Goal: Transaction & Acquisition: Purchase product/service

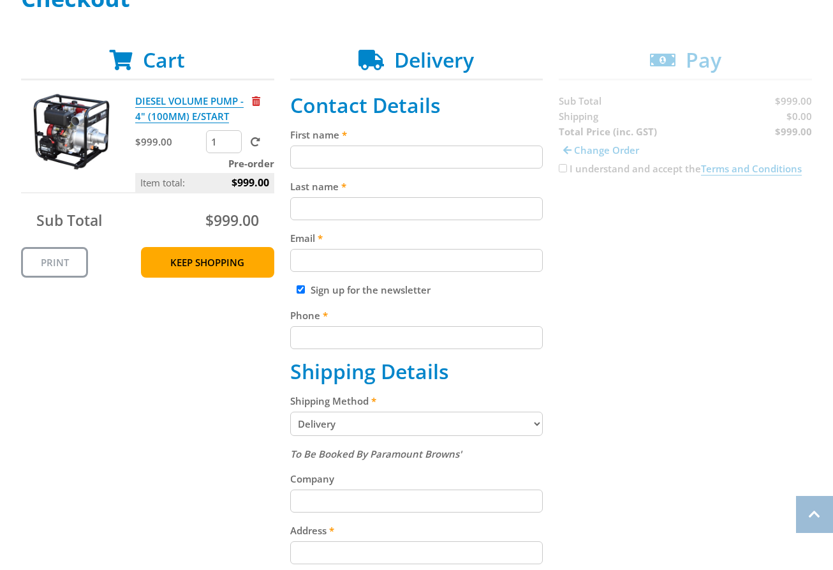
scroll to position [216, 0]
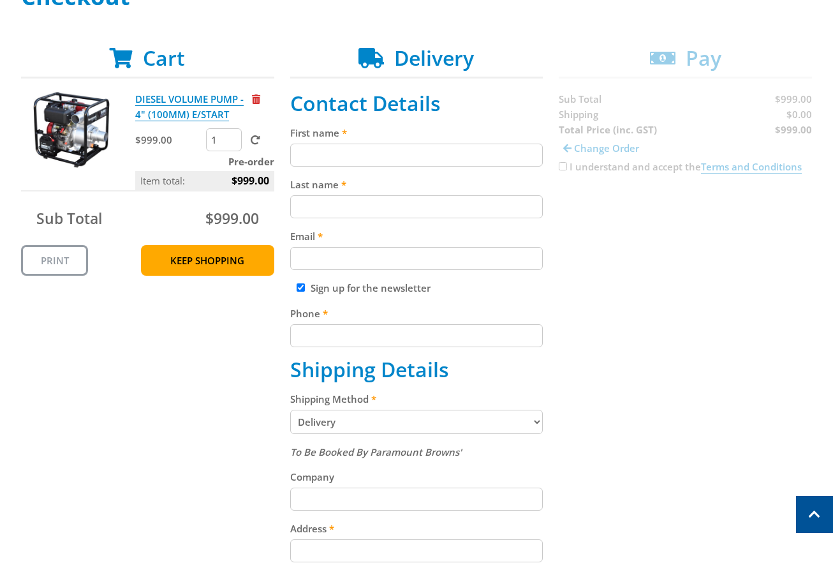
click at [331, 163] on input "First name" at bounding box center [416, 155] width 253 height 23
paste input "[PERSON_NAME]"
type input "[PERSON_NAME]"
click at [329, 195] on div "Last name" at bounding box center [416, 197] width 253 height 41
click at [382, 216] on input "Last name" at bounding box center [416, 206] width 253 height 23
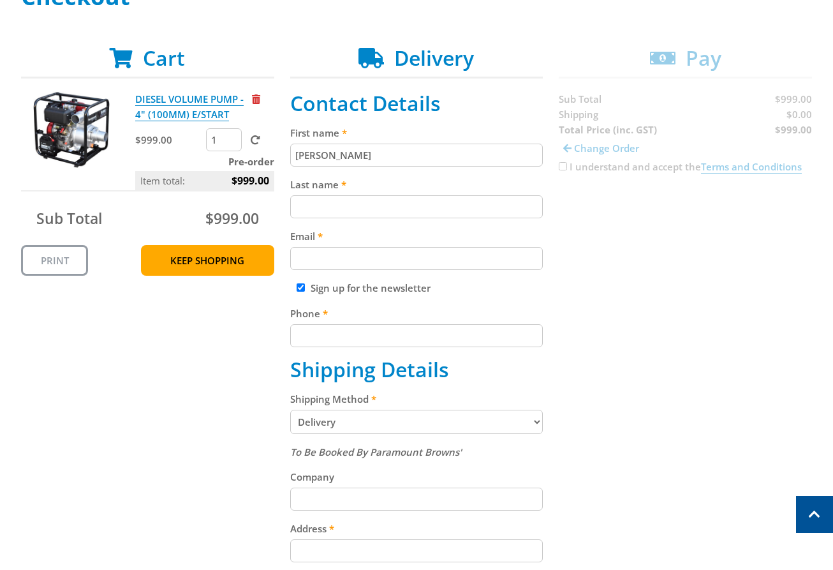
paste input "[PERSON_NAME]"
type input "[PERSON_NAME]"
drag, startPoint x: 375, startPoint y: 262, endPoint x: 449, endPoint y: 250, distance: 75.0
click at [376, 262] on input "Email" at bounding box center [416, 258] width 253 height 23
paste input "[EMAIL_ADDRESS][DOMAIN_NAME]"
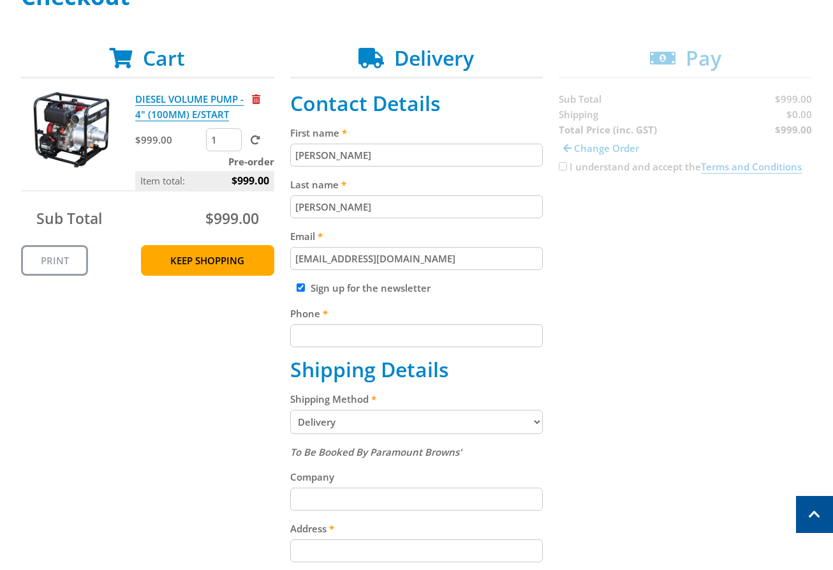
click at [331, 255] on input "[EMAIL_ADDRESS][DOMAIN_NAME]" at bounding box center [416, 258] width 253 height 23
type input "[EMAIL_ADDRESS][DOMAIN_NAME]"
click at [597, 237] on div "Cart DIESEL VOLUME PUMP - 4" (100MM) E/START $999.00 1 Pre-order Item total: $9…" at bounding box center [416, 488] width 791 height 885
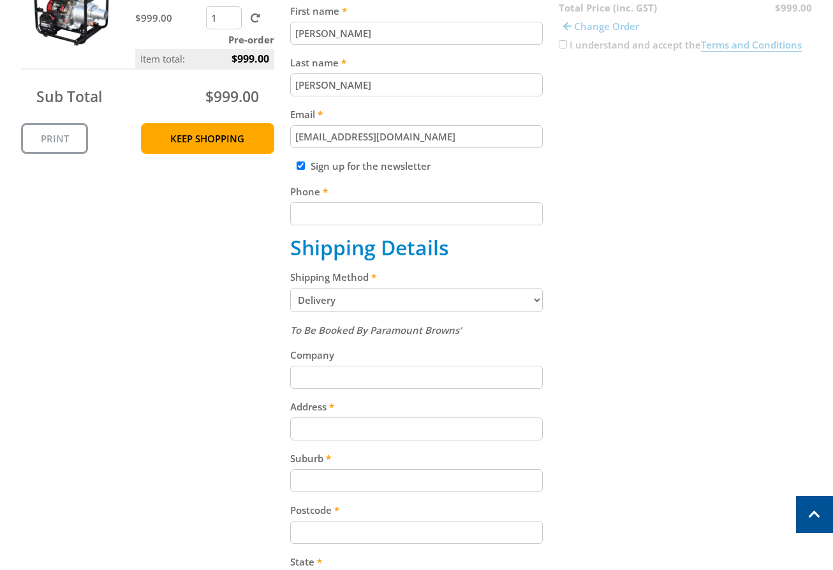
scroll to position [378, 0]
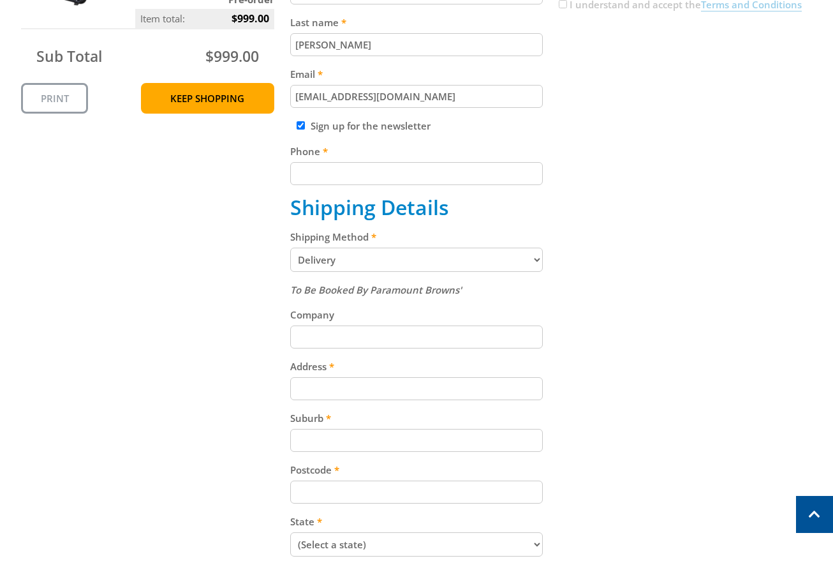
click at [372, 174] on input "Phone" at bounding box center [416, 173] width 253 height 23
paste input "[PHONE_NUMBER]"
type input "[PHONE_NUMBER]"
click at [594, 149] on div "Cart DIESEL VOLUME PUMP - 4" (100MM) E/START $999.00 1 Pre-order Item total: $9…" at bounding box center [416, 326] width 791 height 885
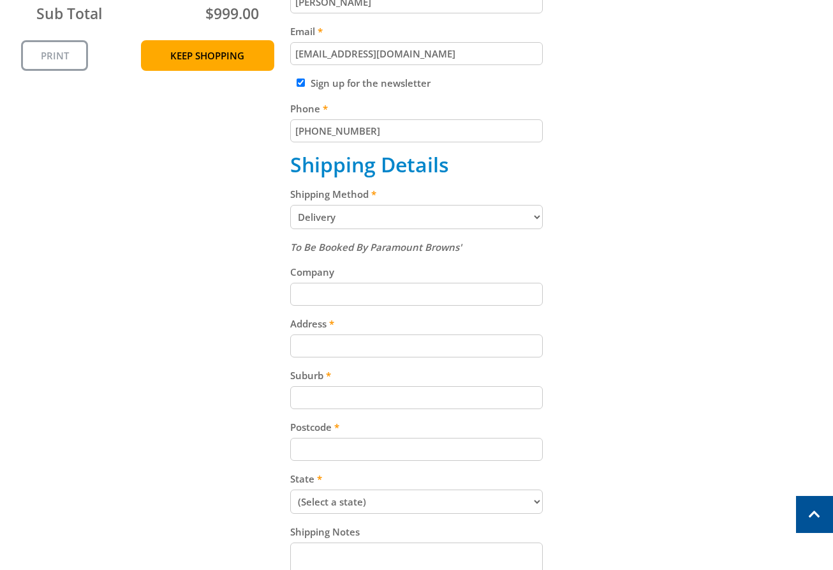
scroll to position [427, 0]
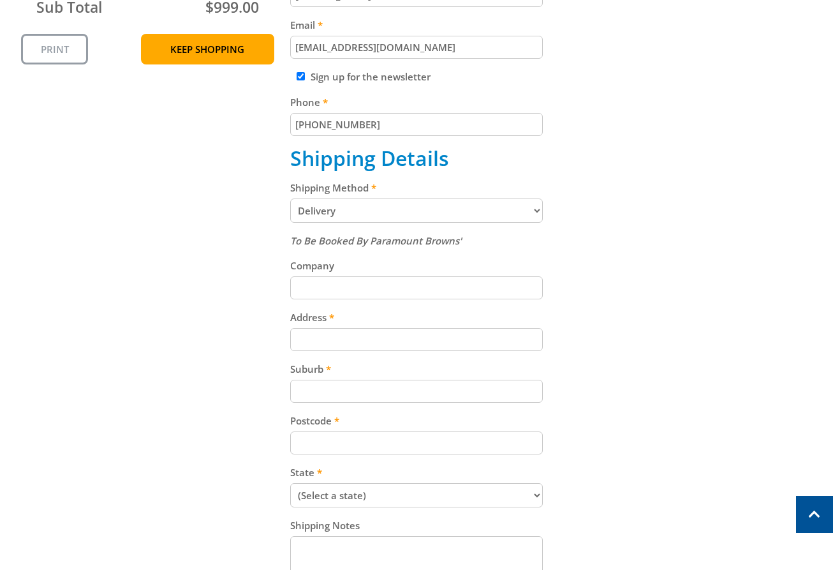
click at [405, 211] on select "Pickup from Gepps Cross Delivery" at bounding box center [416, 210] width 253 height 24
select select "Pickup"
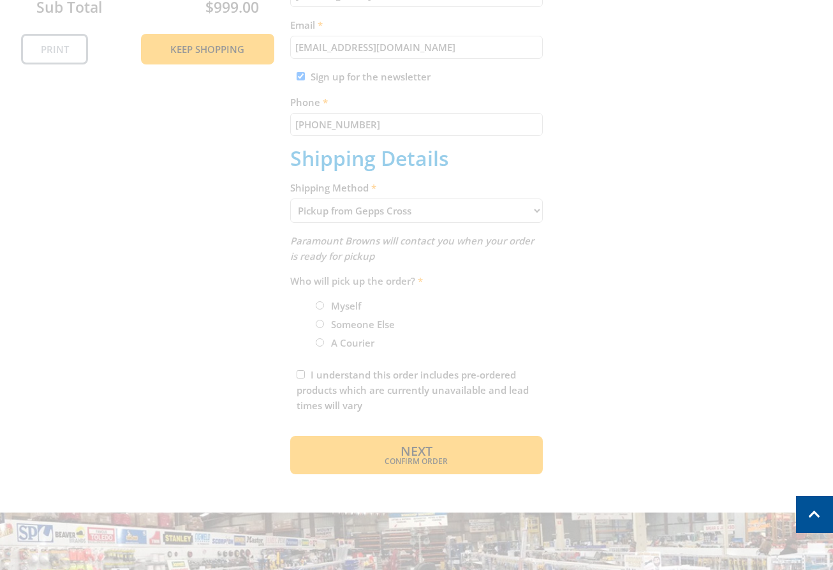
click at [622, 172] on div "Cart DIESEL VOLUME PUMP - 4" (100MM) E/START $999.00 1 Pre-order Item total: $9…" at bounding box center [416, 154] width 791 height 639
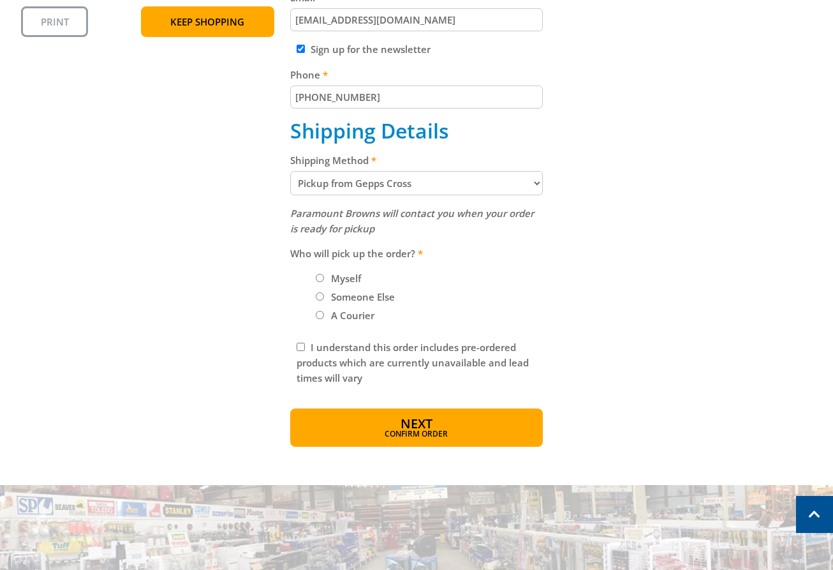
click at [353, 280] on label "Myself" at bounding box center [346, 278] width 39 height 22
click at [324, 280] on input "Myself" at bounding box center [320, 278] width 8 height 8
radio input "true"
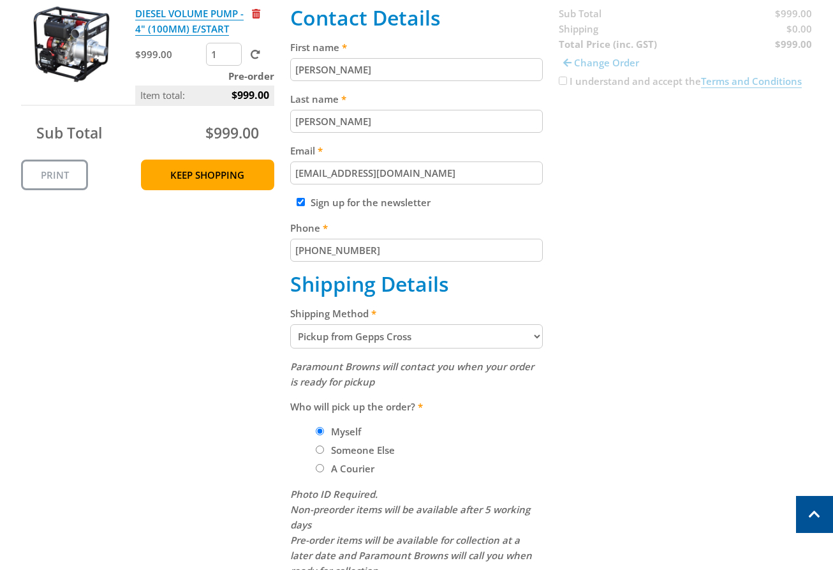
scroll to position [325, 0]
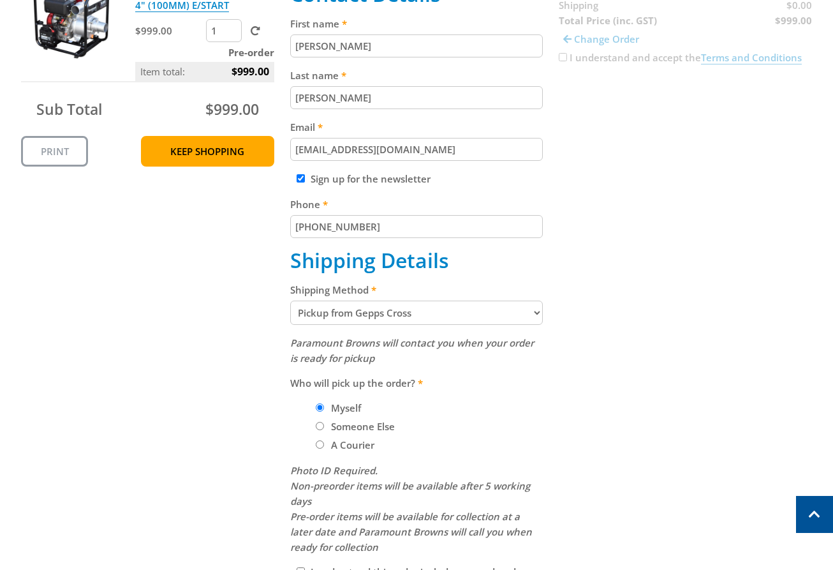
click at [448, 316] on select "Pickup from Gepps Cross Delivery" at bounding box center [416, 313] width 253 height 24
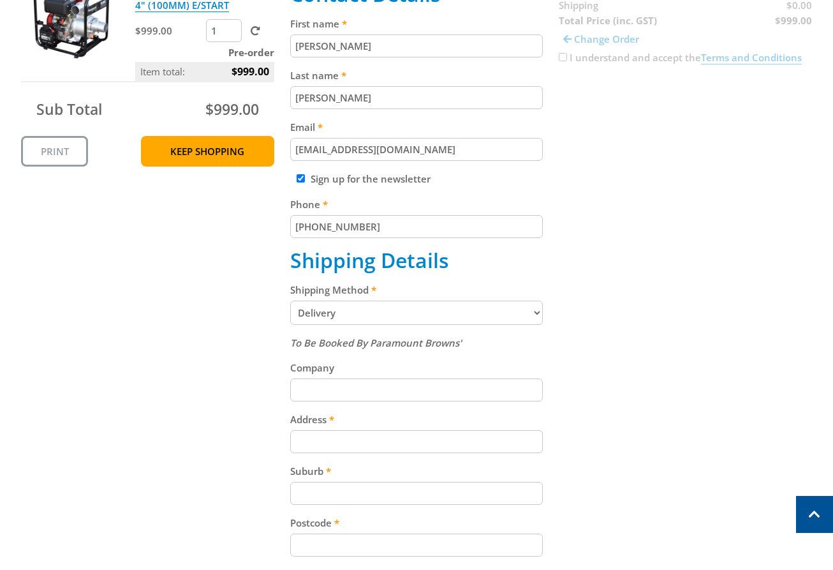
click at [672, 237] on div "Cart DIESEL VOLUME PUMP - 4" (100MM) E/START $999.00 1 Pre-order Item total: $9…" at bounding box center [416, 379] width 791 height 885
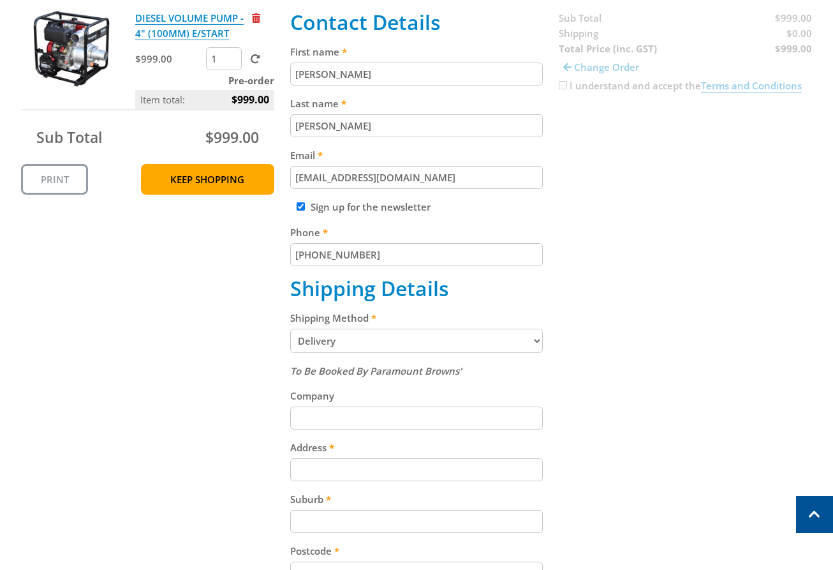
scroll to position [438, 0]
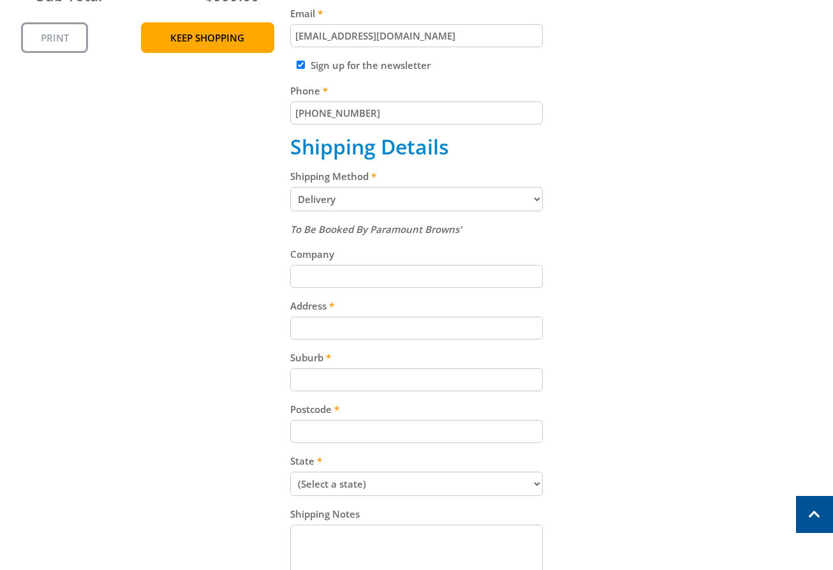
click at [421, 195] on select "Pickup from Gepps Cross Delivery" at bounding box center [416, 199] width 253 height 24
select select "Pickup"
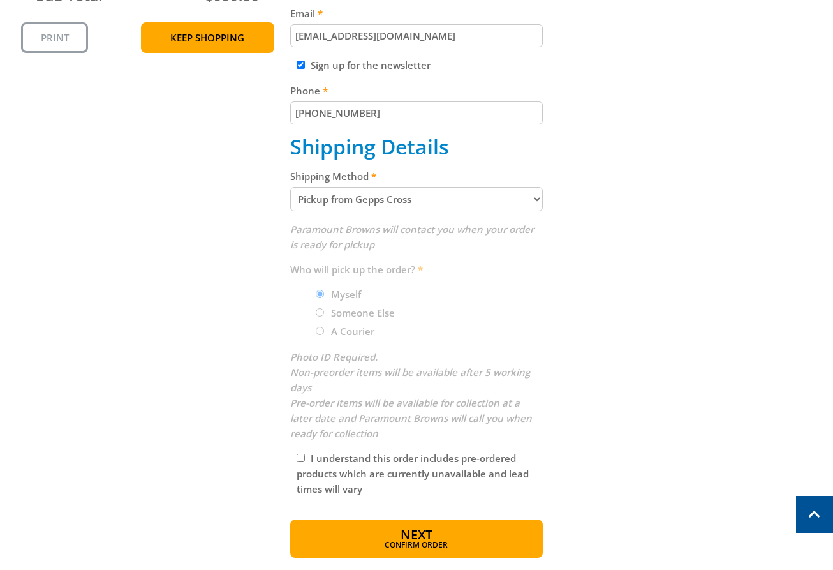
click at [713, 220] on div "Cart DIESEL VOLUME PUMP - 4" (100MM) E/START $999.00 1 Pre-order Item total: $9…" at bounding box center [416, 190] width 791 height 735
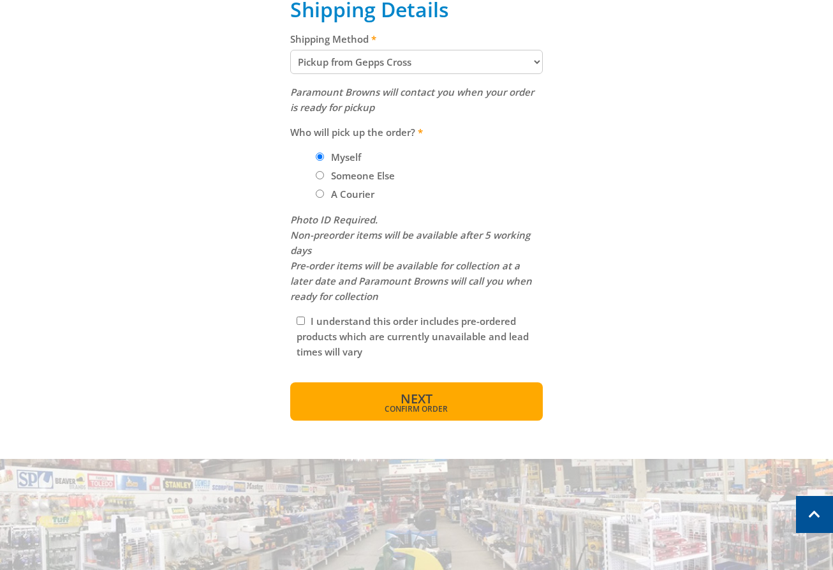
scroll to position [578, 0]
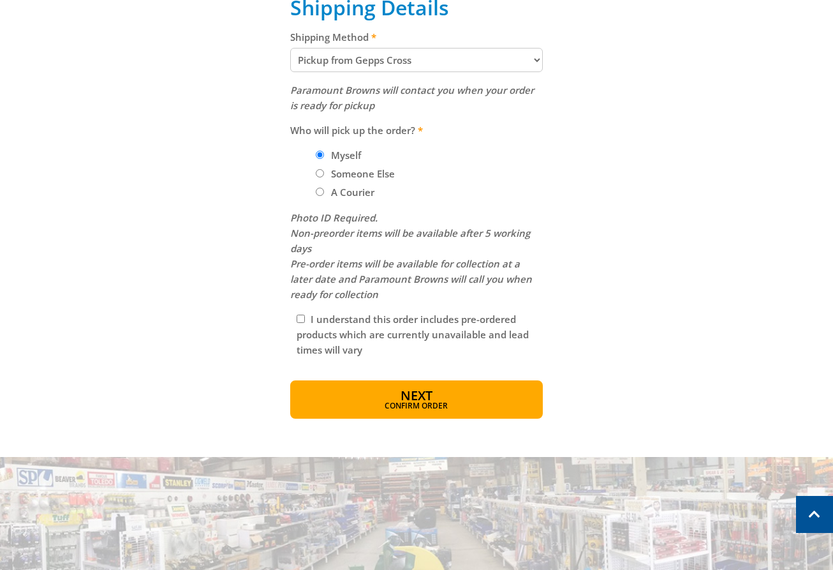
click at [302, 318] on input "I understand this order includes pre-ordered products which are currently unava…" at bounding box center [301, 319] width 8 height 8
checkbox input "true"
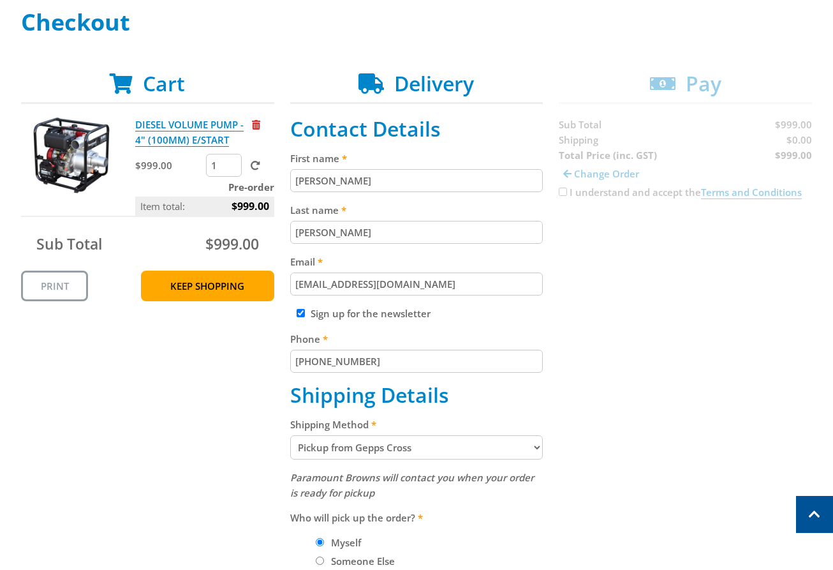
click at [564, 190] on div "Cart DIESEL VOLUME PUMP - 4" (100MM) E/START $999.00 1 Pre-order Item total: $9…" at bounding box center [416, 438] width 791 height 735
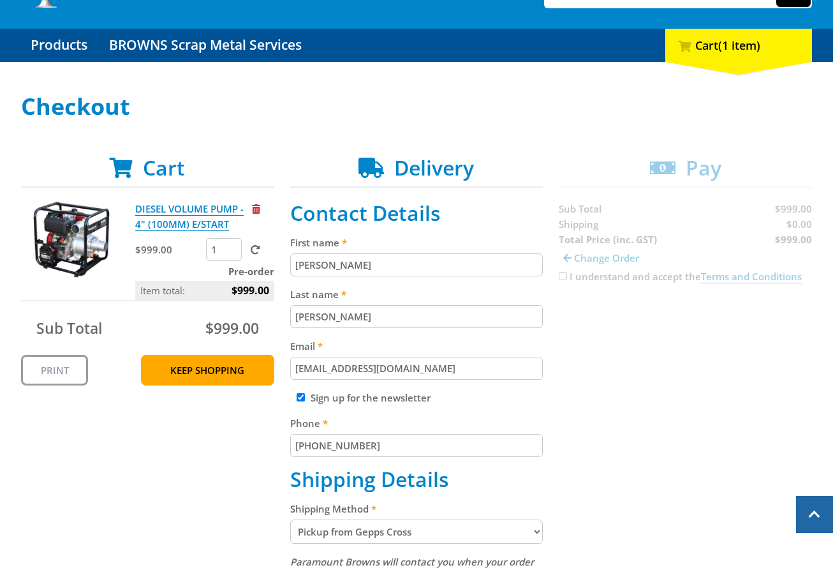
scroll to position [105, 0]
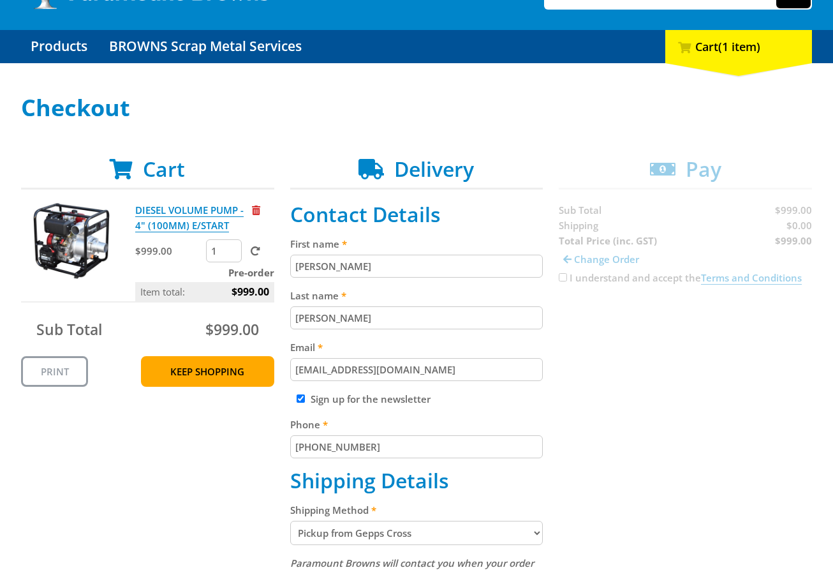
click at [564, 276] on div "Cart DIESEL VOLUME PUMP - 4" (100MM) E/START $999.00 1 Pre-order Item total: $9…" at bounding box center [416, 524] width 791 height 735
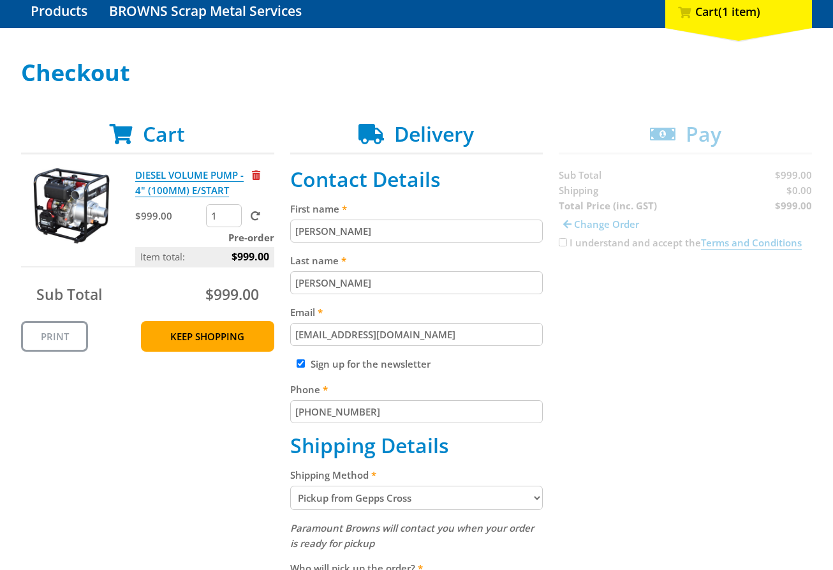
scroll to position [153, 0]
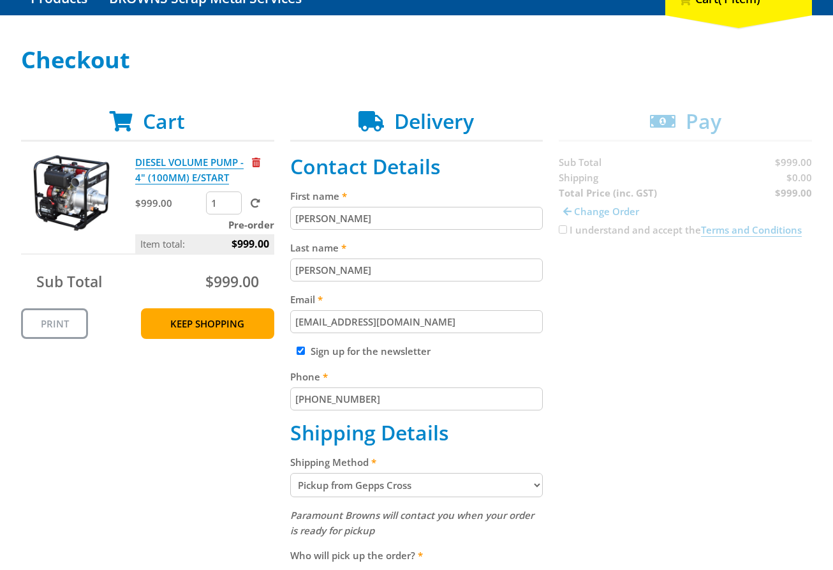
drag, startPoint x: 728, startPoint y: 306, endPoint x: 717, endPoint y: 320, distance: 17.7
click at [725, 308] on div "Cart DIESEL VOLUME PUMP - 4" (100MM) E/START $999.00 1 Pre-order Item total: $9…" at bounding box center [416, 476] width 791 height 735
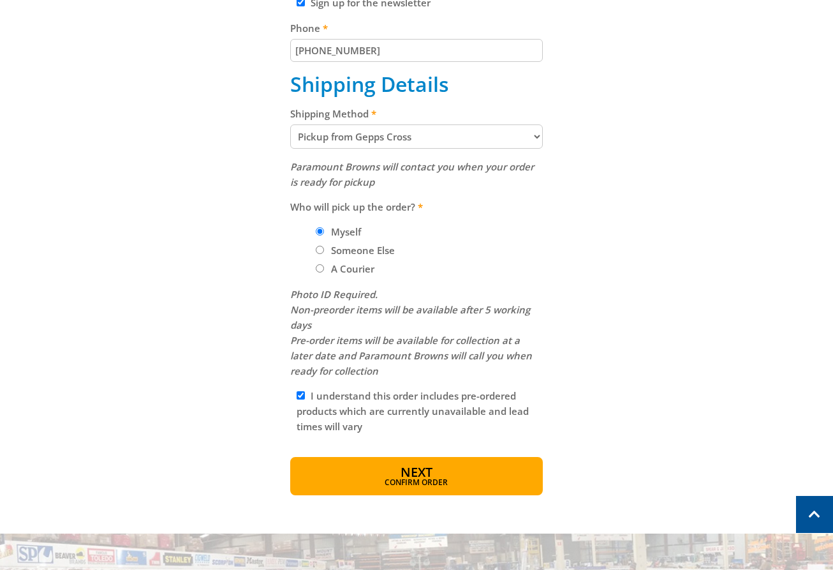
scroll to position [522, 0]
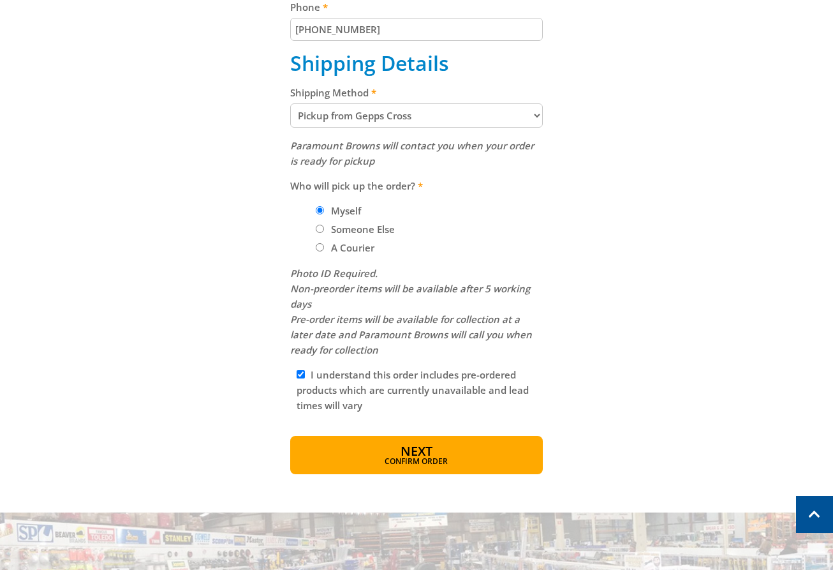
click at [337, 254] on label "A Courier" at bounding box center [353, 248] width 52 height 22
click at [324, 251] on input "A Courier" at bounding box center [320, 247] width 8 height 8
radio input "true"
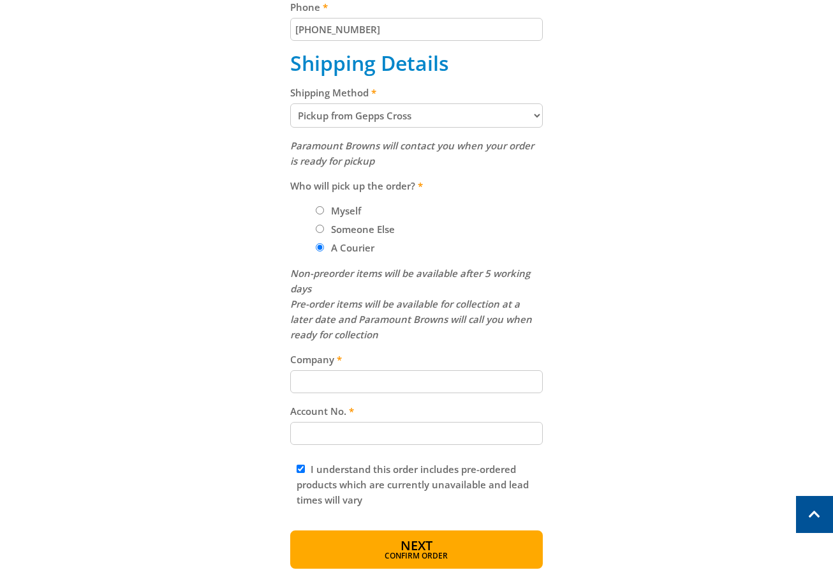
scroll to position [114, 0]
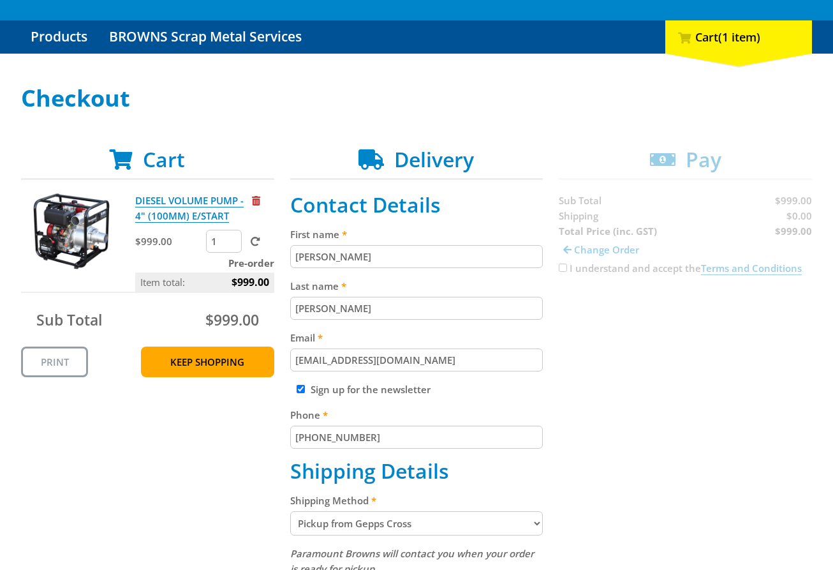
click at [591, 268] on div "Cart DIESEL VOLUME PUMP - 4" (100MM) E/START $999.00 1 Pre-order Item total: $9…" at bounding box center [416, 561] width 791 height 829
click at [610, 253] on div "Cart DIESEL VOLUME PUMP - 4" (100MM) E/START $999.00 1 Pre-order Item total: $9…" at bounding box center [416, 561] width 791 height 829
click at [611, 250] on div "Cart DIESEL VOLUME PUMP - 4" (100MM) E/START $999.00 1 Pre-order Item total: $9…" at bounding box center [416, 561] width 791 height 829
click at [612, 250] on div "Cart DIESEL VOLUME PUMP - 4" (100MM) E/START $999.00 1 Pre-order Item total: $9…" at bounding box center [416, 561] width 791 height 829
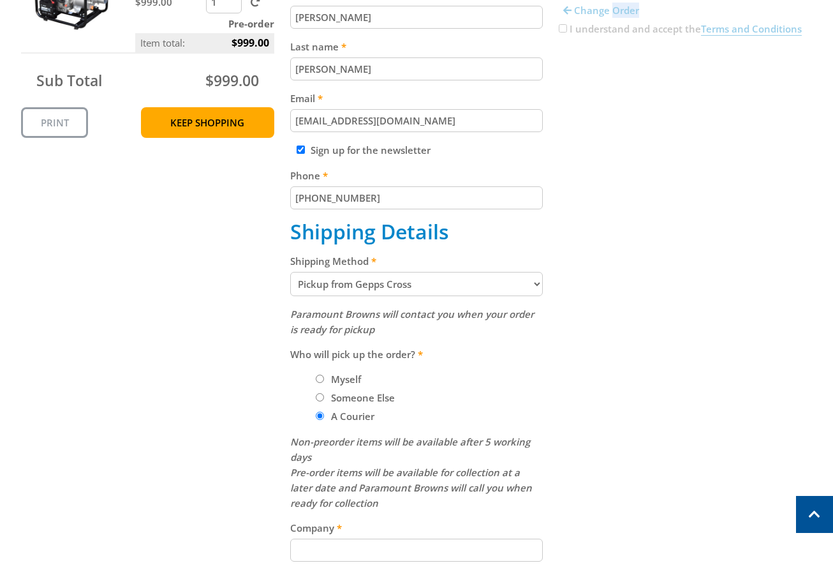
scroll to position [361, 0]
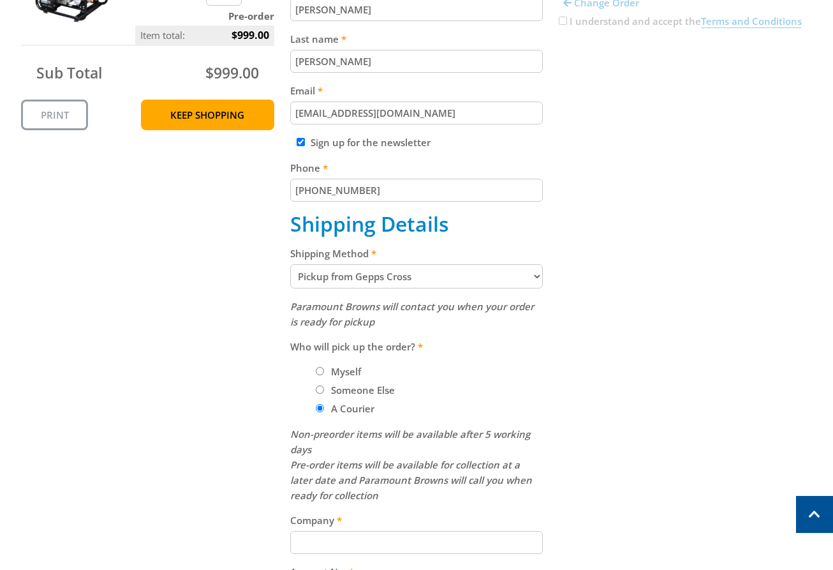
click at [317, 362] on div "Who will pick up the order? Myself Someone Else A Courier" at bounding box center [416, 377] width 253 height 77
click at [322, 375] on li "Myself" at bounding box center [430, 371] width 228 height 15
click at [322, 375] on input "Myself" at bounding box center [320, 371] width 8 height 8
radio input "true"
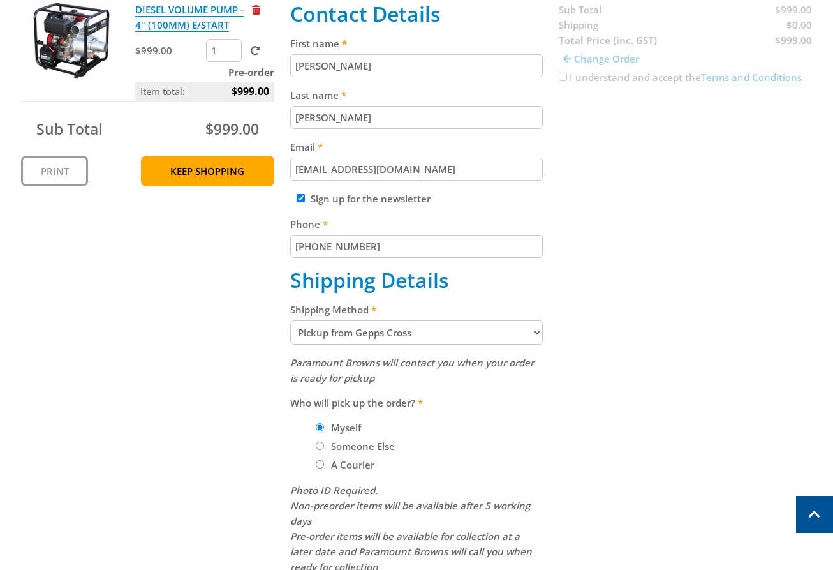
scroll to position [273, 0]
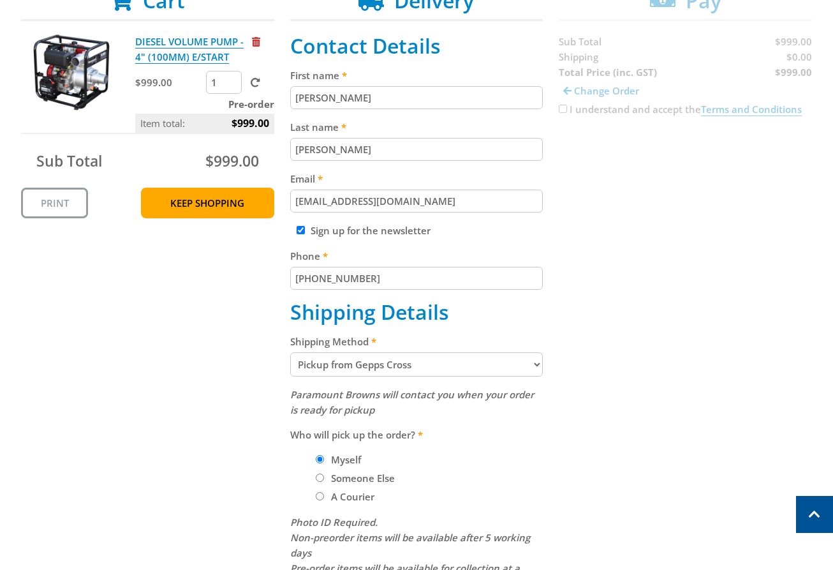
click at [374, 228] on label "Sign up for the newsletter" at bounding box center [371, 230] width 120 height 13
click at [305, 228] on input "Sign up for the newsletter" at bounding box center [301, 230] width 8 height 8
checkbox input "false"
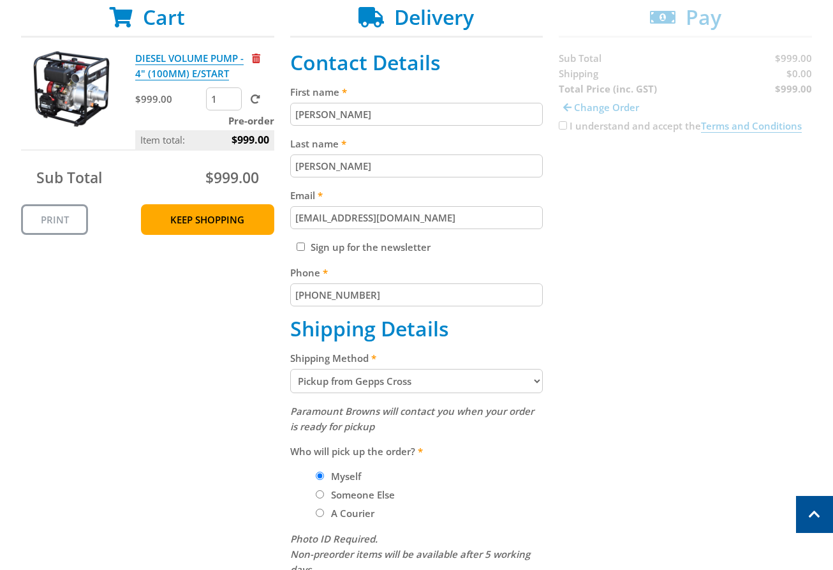
scroll to position [253, 0]
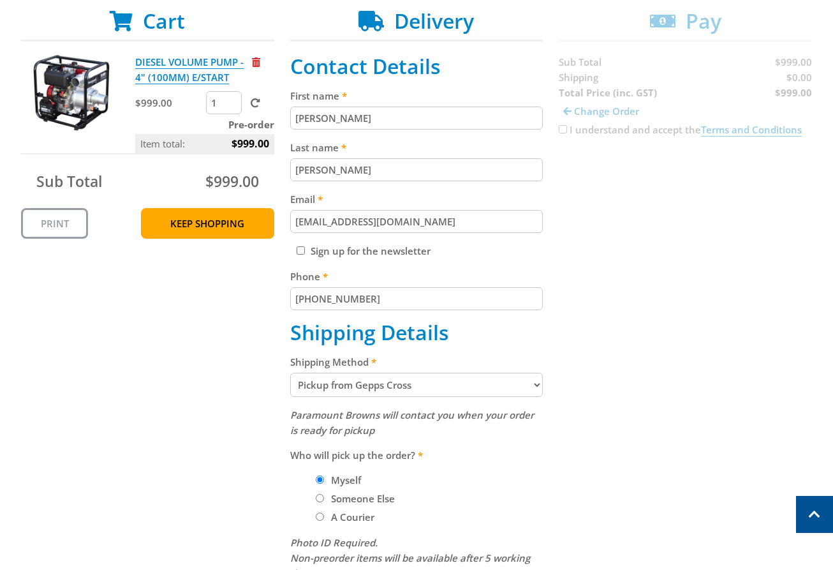
click at [583, 133] on div "Cart DIESEL VOLUME PUMP - 4" (100MM) E/START $999.00 1 Pre-order Item total: $9…" at bounding box center [416, 376] width 791 height 735
click at [582, 130] on div "Cart DIESEL VOLUME PUMP - 4" (100MM) E/START $999.00 1 Pre-order Item total: $9…" at bounding box center [416, 376] width 791 height 735
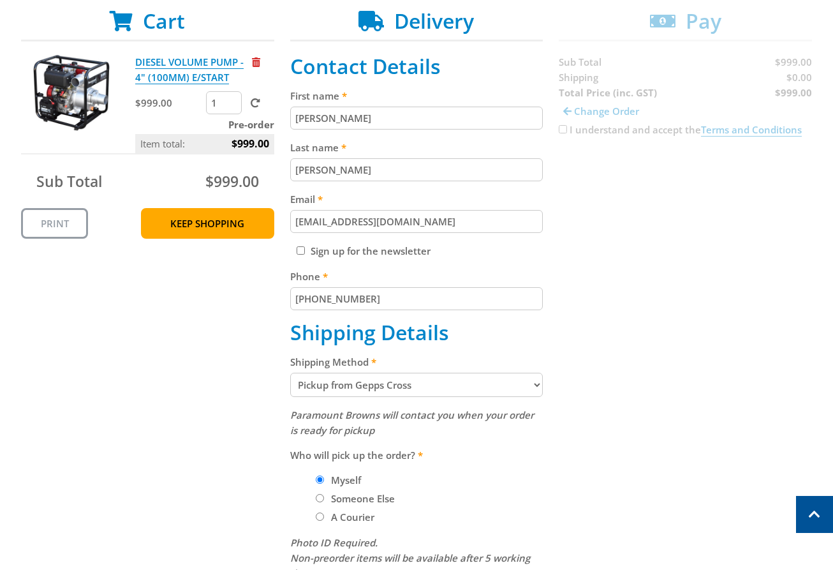
click at [566, 130] on div "Cart DIESEL VOLUME PUMP - 4" (100MM) E/START $999.00 1 Pre-order Item total: $9…" at bounding box center [416, 376] width 791 height 735
click at [565, 128] on div "Cart DIESEL VOLUME PUMP - 4" (100MM) E/START $999.00 1 Pre-order Item total: $9…" at bounding box center [416, 376] width 791 height 735
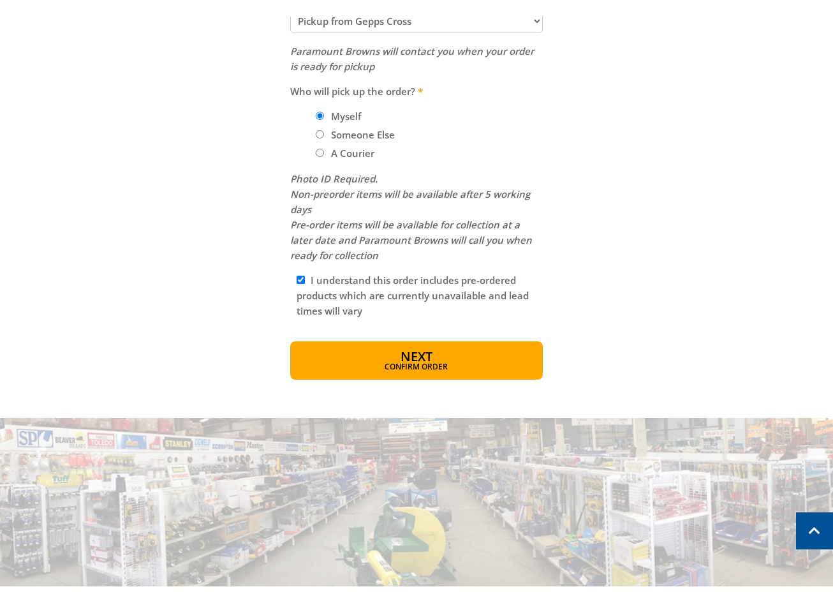
scroll to position [636, 0]
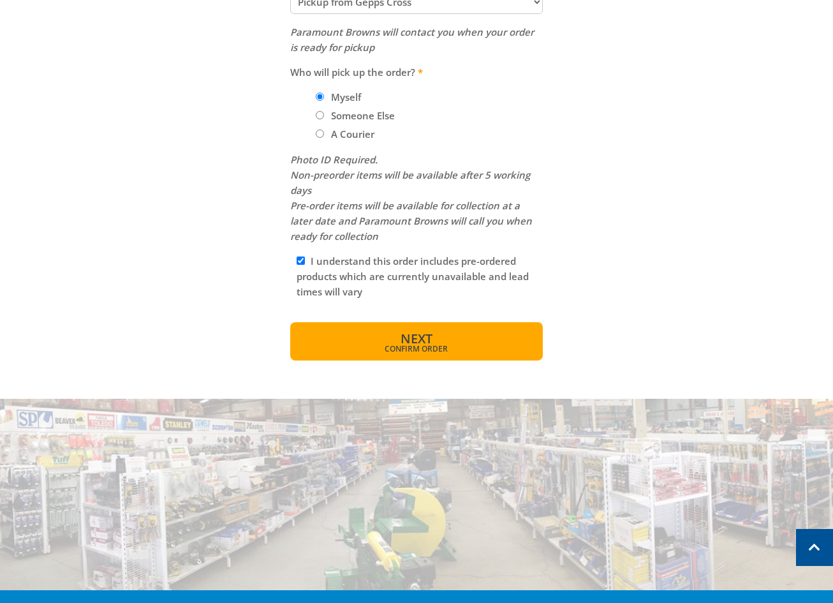
click at [405, 327] on button "Next Confirm order" at bounding box center [416, 341] width 253 height 38
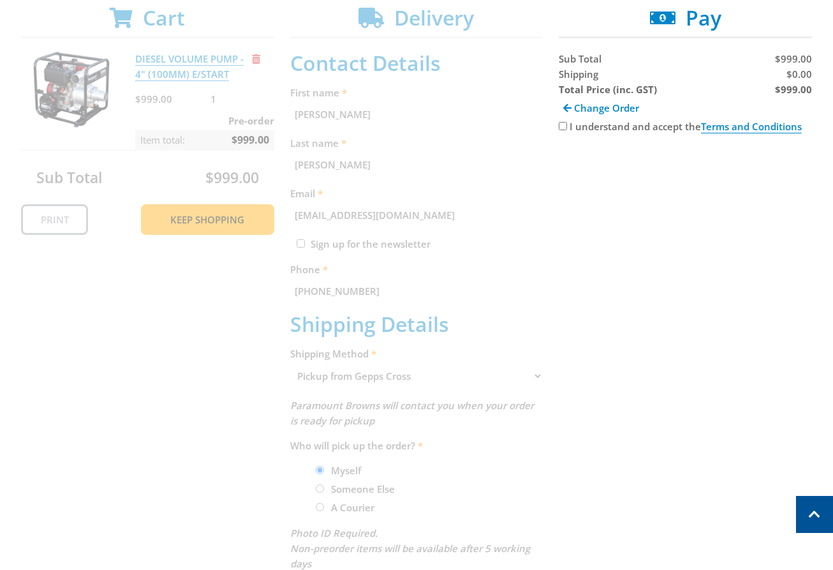
scroll to position [255, 0]
click at [562, 127] on input "I understand and accept the Terms and Conditions" at bounding box center [563, 127] width 8 height 8
checkbox input "true"
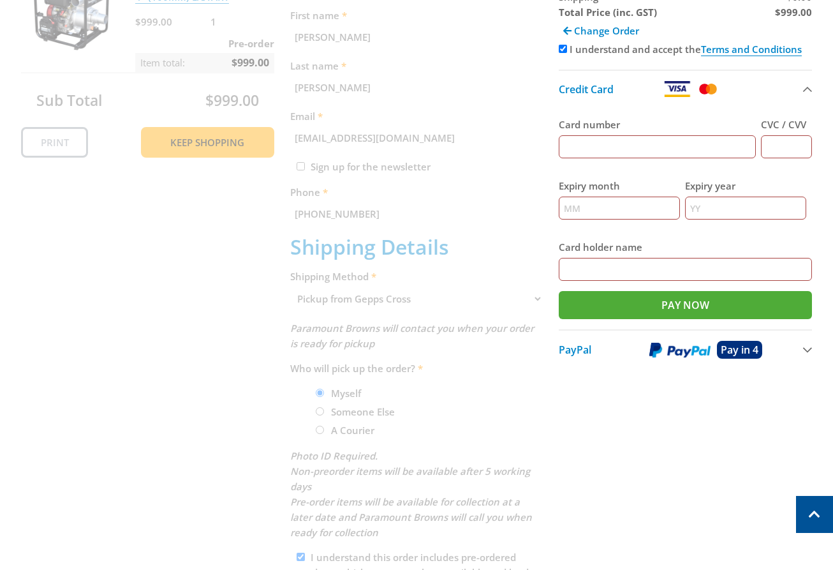
scroll to position [329, 0]
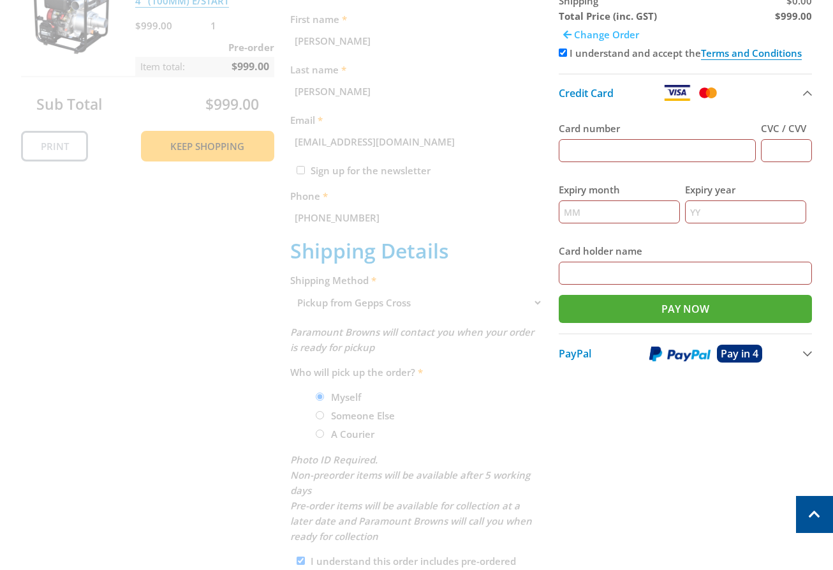
click at [617, 33] on span "Change Order" at bounding box center [606, 34] width 65 height 13
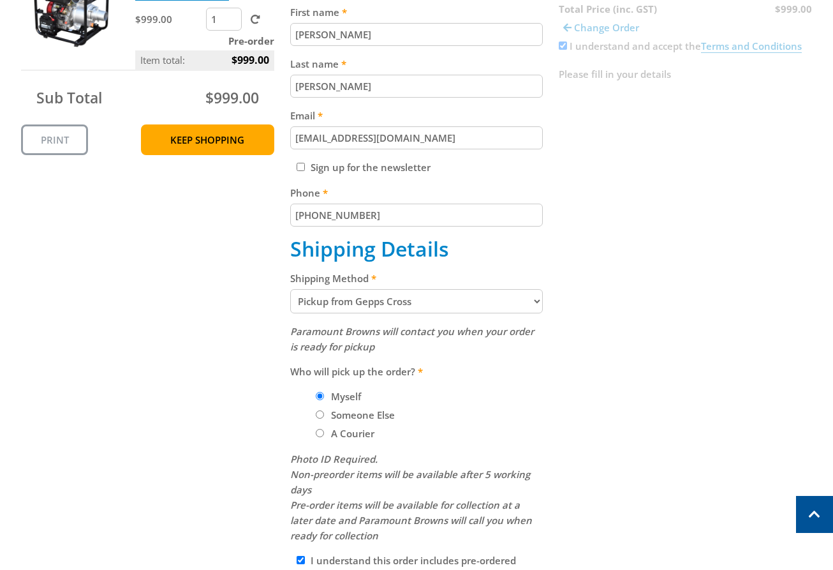
scroll to position [341, 0]
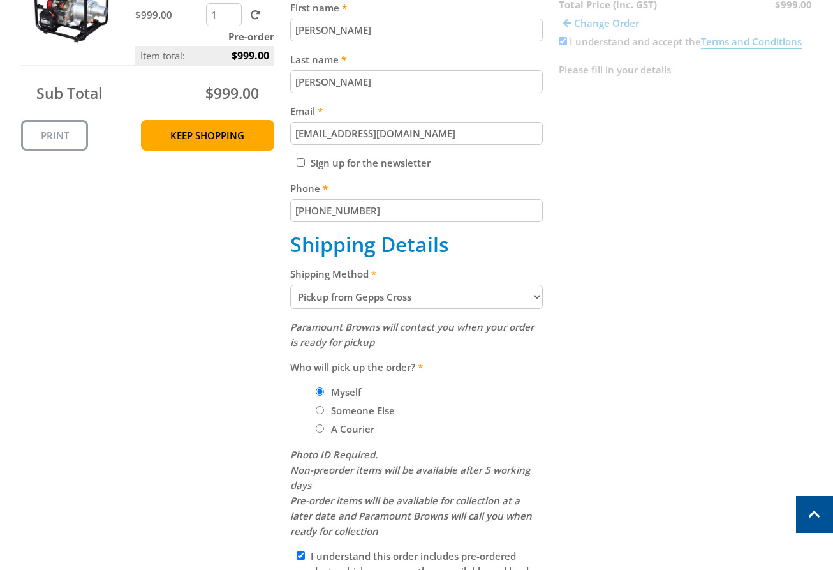
click at [396, 293] on select "Pickup from Gepps Cross Delivery" at bounding box center [416, 297] width 253 height 24
click at [384, 302] on select "Pickup from Gepps Cross Delivery" at bounding box center [416, 297] width 253 height 24
select select "Delivery"
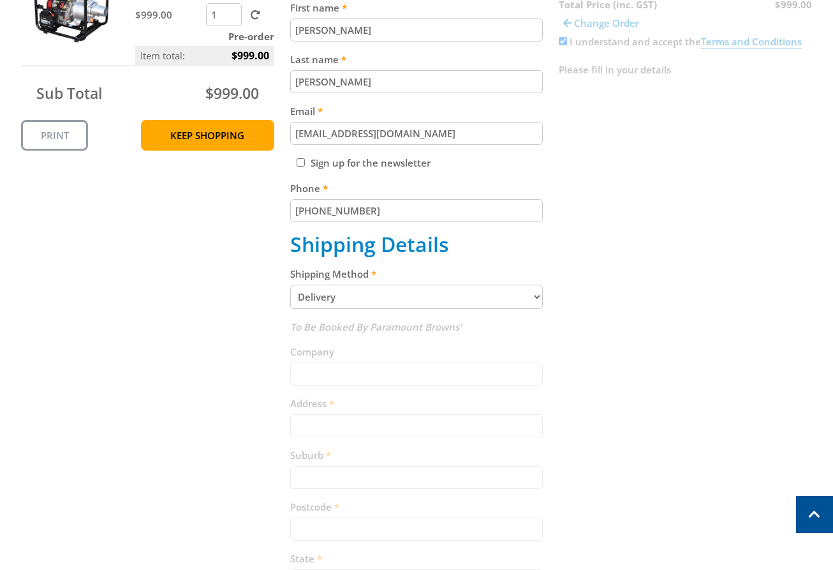
click at [627, 241] on div "Cart DIESEL VOLUME PUMP - 4" (100MM) E/START $999.00 1 Pre-order Item total: $9…" at bounding box center [416, 363] width 791 height 885
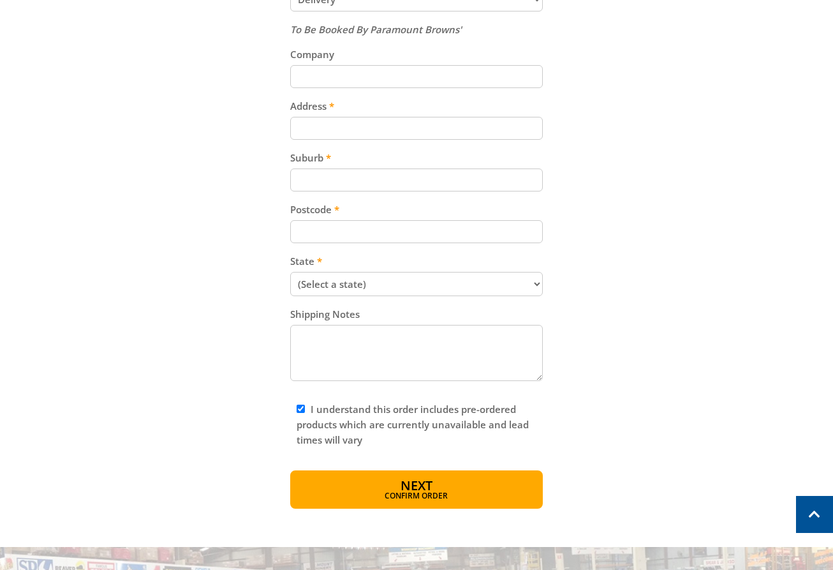
scroll to position [658, 0]
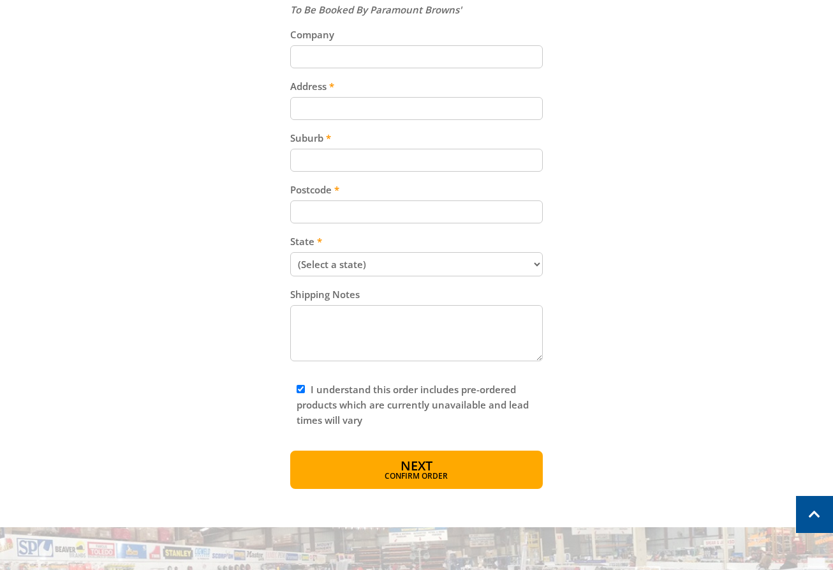
click at [366, 109] on input "Address" at bounding box center [416, 108] width 253 height 23
paste input "[STREET_ADDRESS]"
type input "[STREET_ADDRESS]"
click at [713, 121] on div "Cart DIESEL VOLUME PUMP - 4" (100MM) E/START $999.00 1 Pre-order Item total: $9…" at bounding box center [416, 46] width 791 height 885
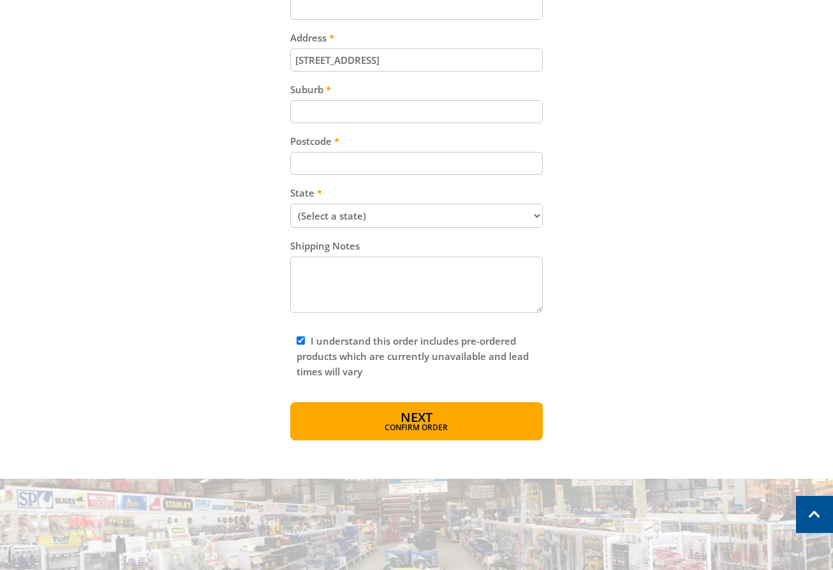
scroll to position [707, 0]
click at [352, 93] on label "Suburb" at bounding box center [416, 88] width 253 height 15
click at [352, 100] on input "Suburb" at bounding box center [416, 111] width 253 height 23
paste input "Gepps Cross"
type input "Gepps Cross"
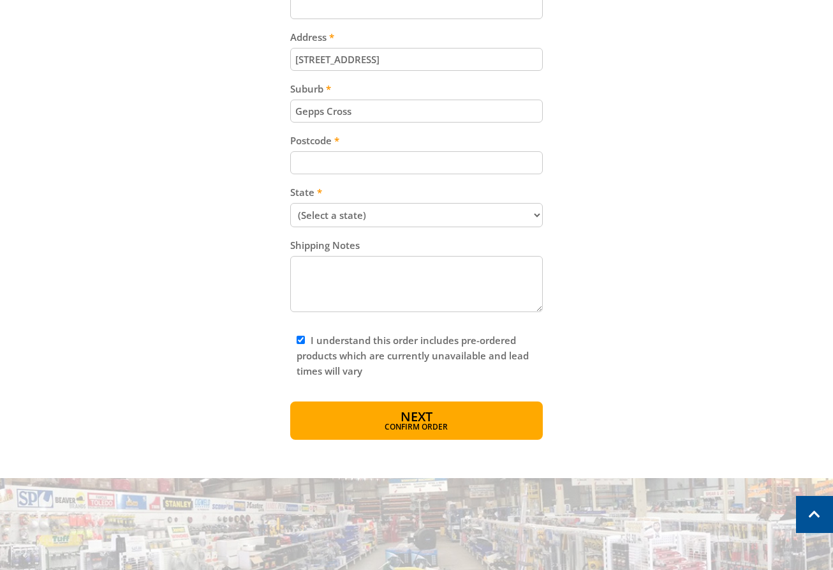
click at [343, 156] on input "Postcode" at bounding box center [416, 162] width 253 height 23
paste input "5094"
type input "5094"
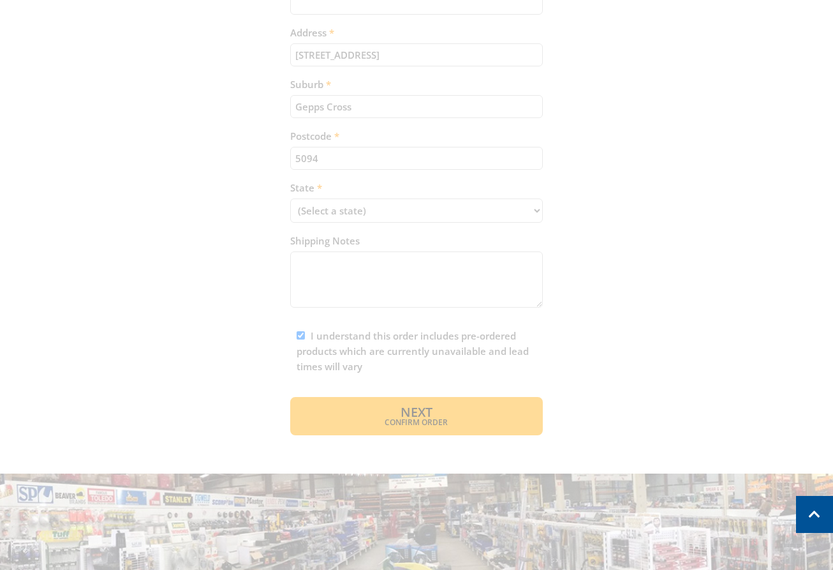
scroll to position [714, 0]
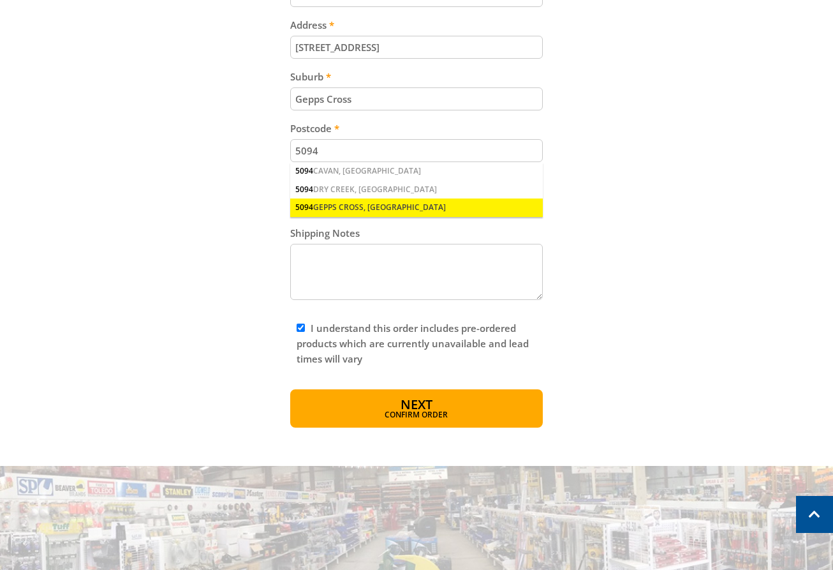
scroll to position [720, 0]
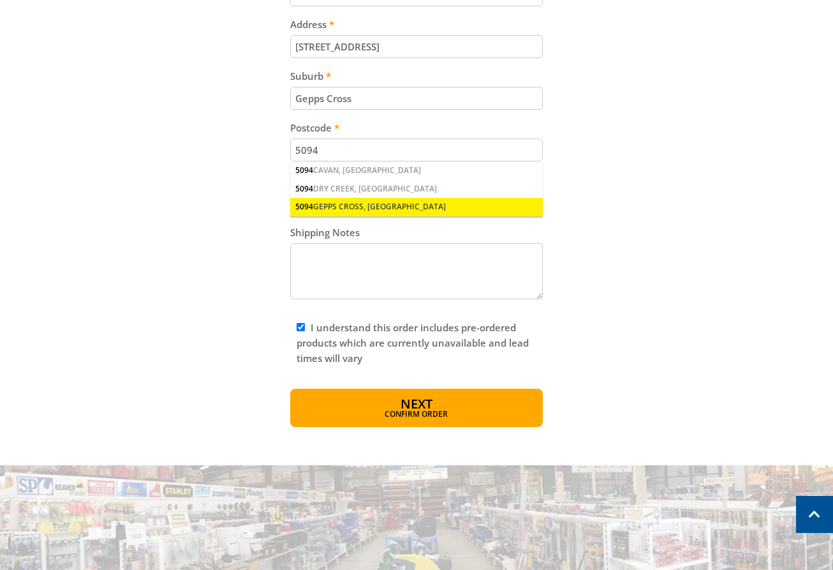
click at [348, 202] on div "5094 GEPPS CROSS, [GEOGRAPHIC_DATA]" at bounding box center [416, 207] width 253 height 18
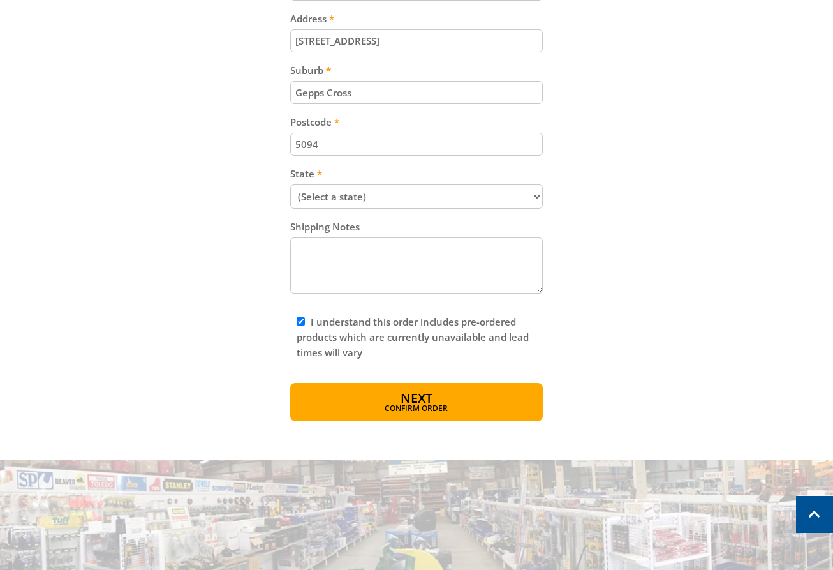
scroll to position [733, 0]
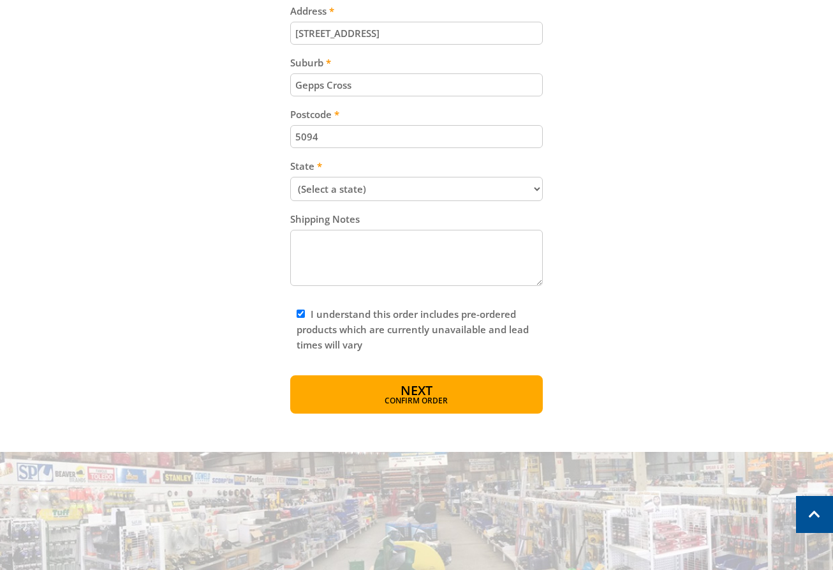
click at [435, 197] on select "(Select a state) [GEOGRAPHIC_DATA] [GEOGRAPHIC_DATA] [GEOGRAPHIC_DATA] [GEOGRAP…" at bounding box center [416, 189] width 253 height 24
select select "SA"
click at [290, 177] on select "(Select a state) [GEOGRAPHIC_DATA] [GEOGRAPHIC_DATA] [GEOGRAPHIC_DATA] [GEOGRAP…" at bounding box center [416, 189] width 253 height 24
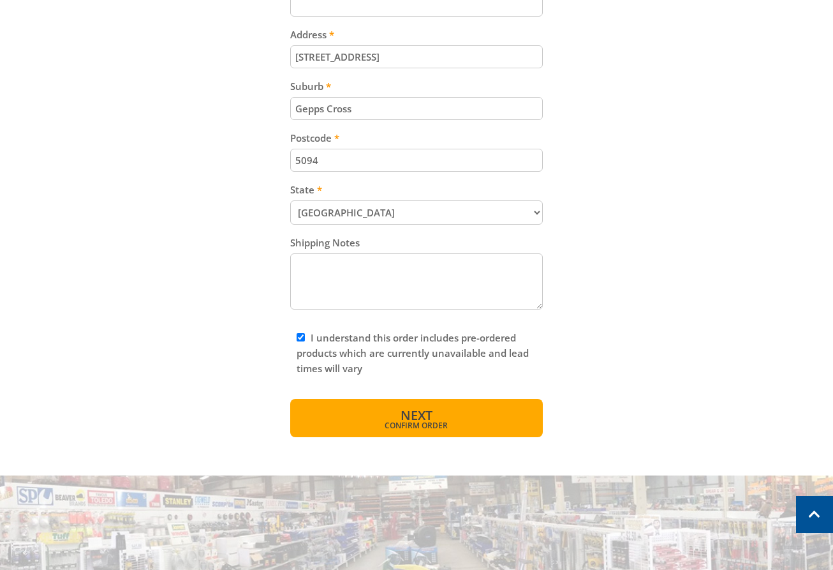
click at [445, 418] on button "Next Confirm order" at bounding box center [416, 418] width 253 height 38
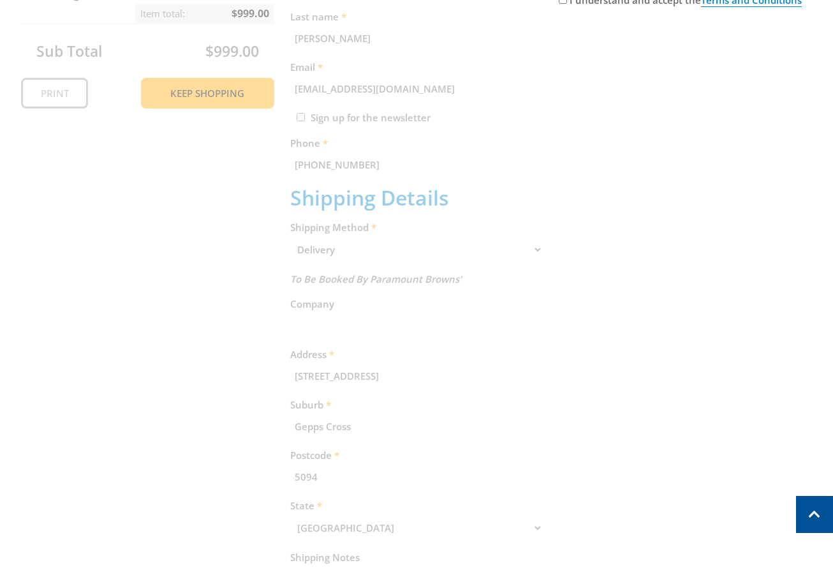
scroll to position [262, 0]
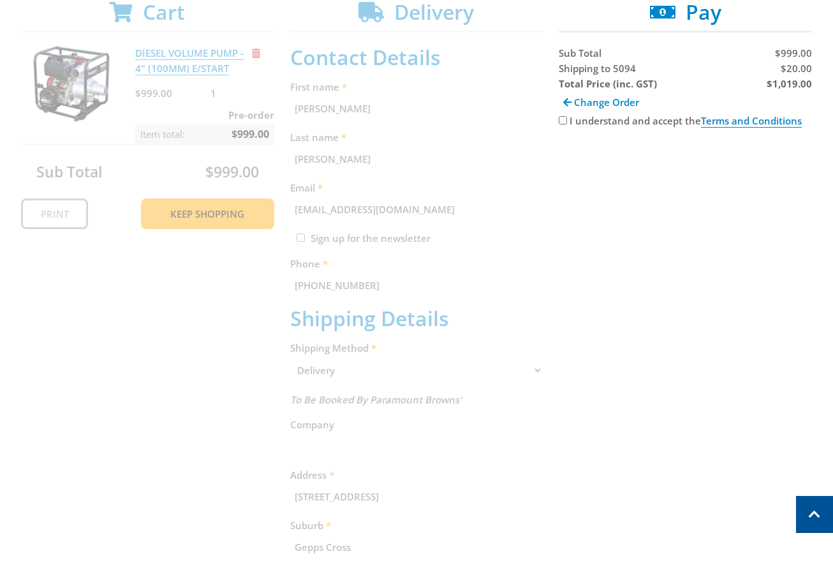
click at [566, 123] on input "I understand and accept the Terms and Conditions" at bounding box center [563, 120] width 8 height 8
checkbox input "true"
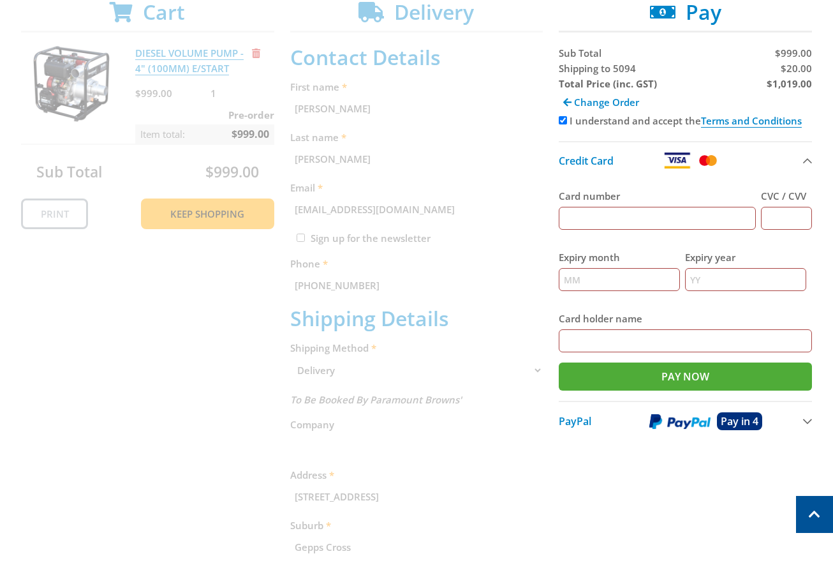
click at [640, 214] on input "Card number" at bounding box center [657, 218] width 197 height 23
type input "[CREDIT_CARD_NUMBER]"
type input "123"
type input "12"
type input "2025"
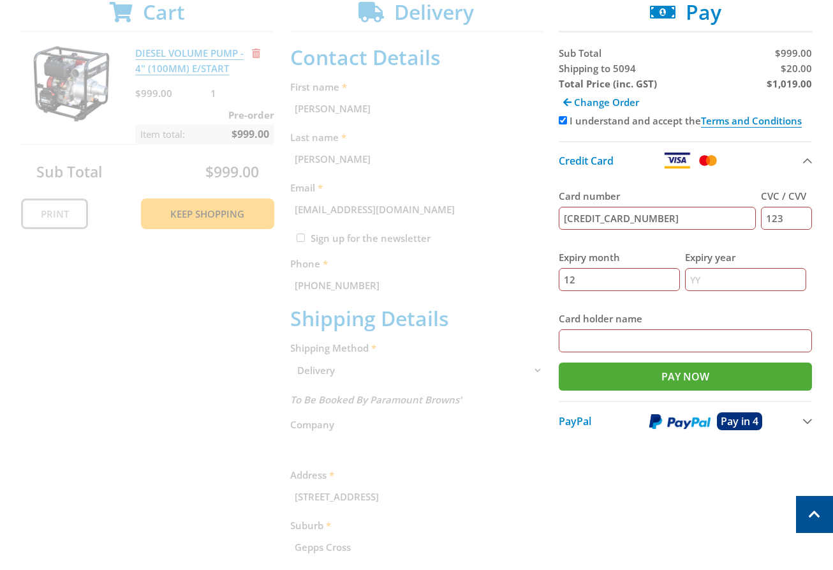
type input "[PERSON_NAME]"
click at [776, 251] on label "Expiry year" at bounding box center [745, 257] width 121 height 15
click at [776, 268] on input "2025" at bounding box center [745, 279] width 121 height 23
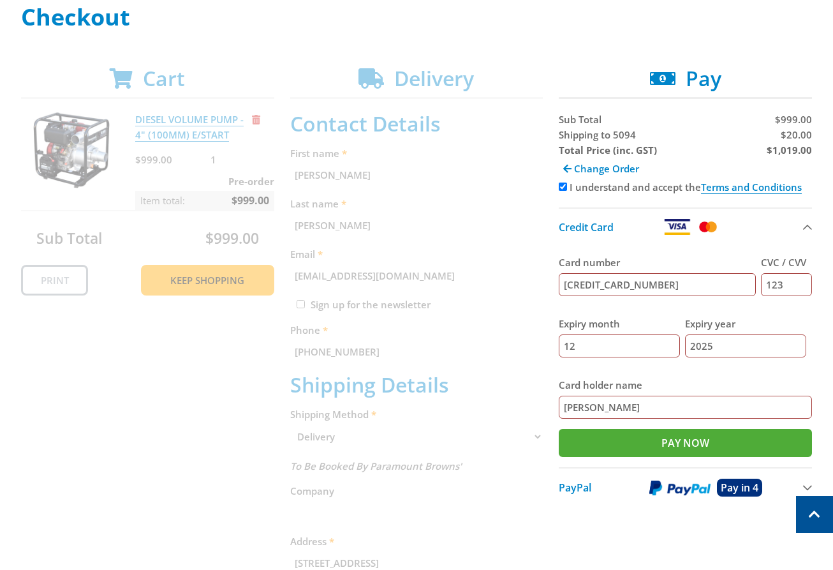
scroll to position [197, 0]
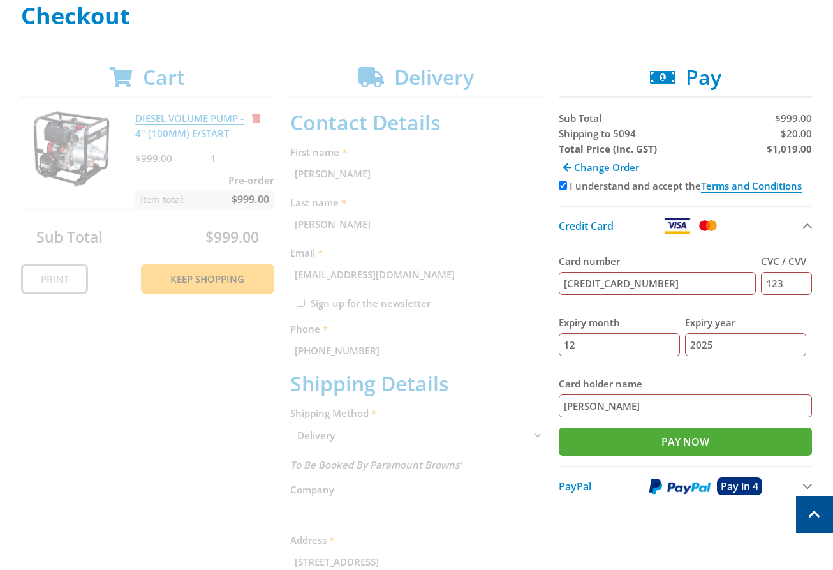
click at [579, 140] on div "Shipping to 5094" at bounding box center [621, 133] width 124 height 15
click at [576, 132] on span "Shipping to 5094" at bounding box center [597, 133] width 77 height 13
copy span "Shipping"
click at [788, 66] on h2 "Pay" at bounding box center [685, 77] width 253 height 24
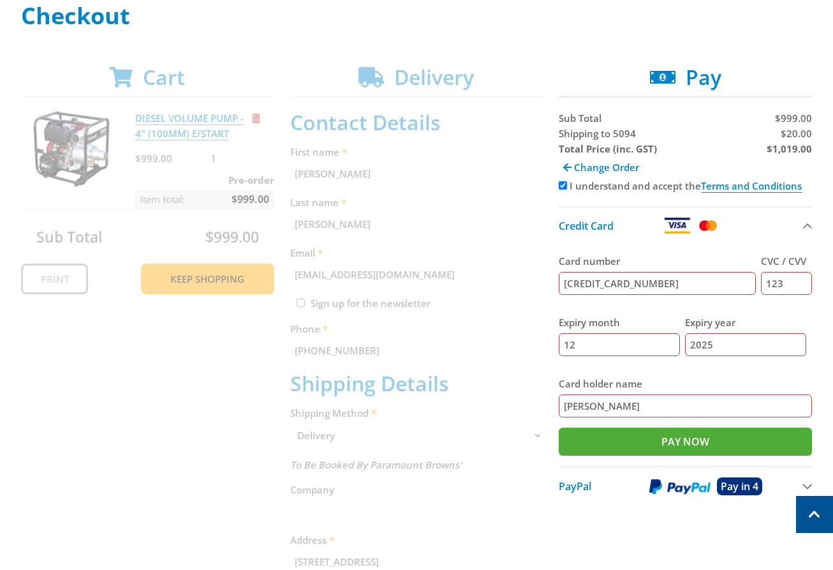
click at [803, 132] on span "$20.00" at bounding box center [796, 133] width 31 height 13
copy span "20.00"
click at [802, 27] on h1 "Checkout" at bounding box center [416, 16] width 791 height 26
click at [789, 146] on strong "$1,019.00" at bounding box center [789, 148] width 45 height 13
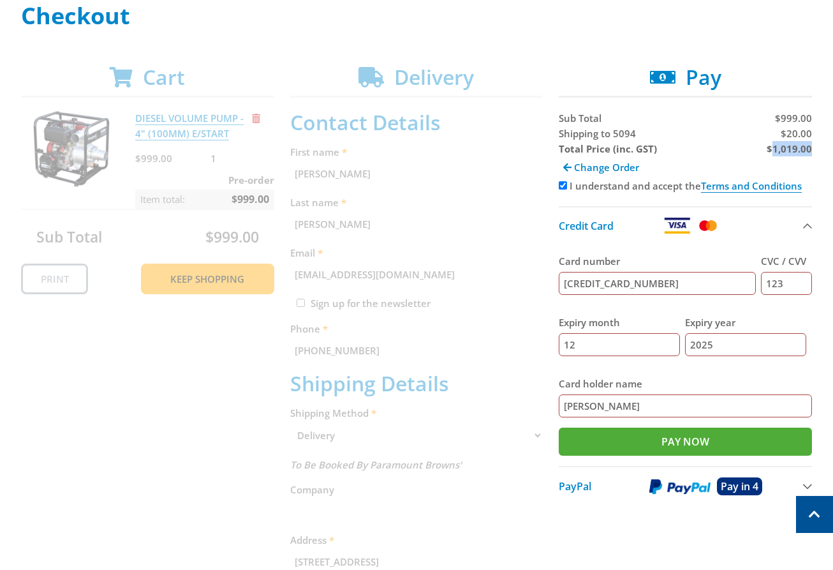
click at [789, 146] on strong "$1,019.00" at bounding box center [789, 148] width 45 height 13
copy strong "1,019.00"
click at [765, 73] on h2 "Pay" at bounding box center [685, 77] width 253 height 24
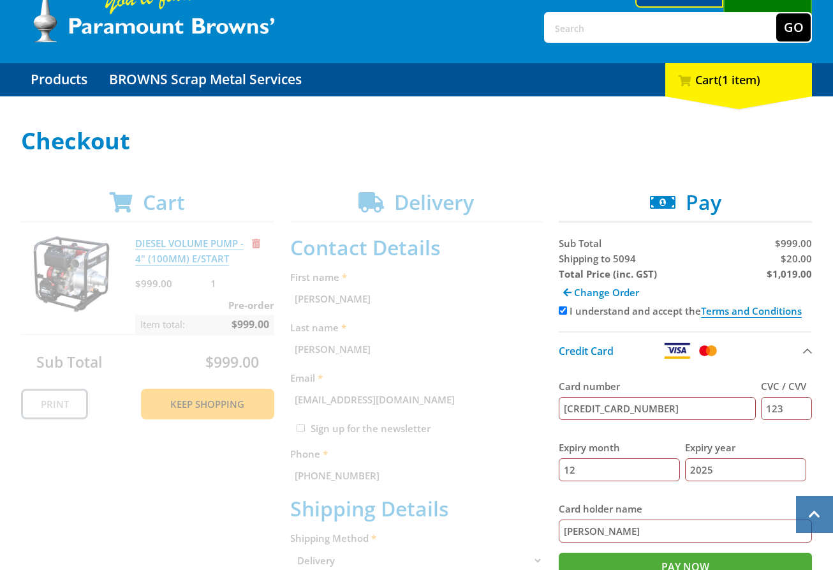
scroll to position [56, 0]
